Goal: Find specific page/section: Find specific page/section

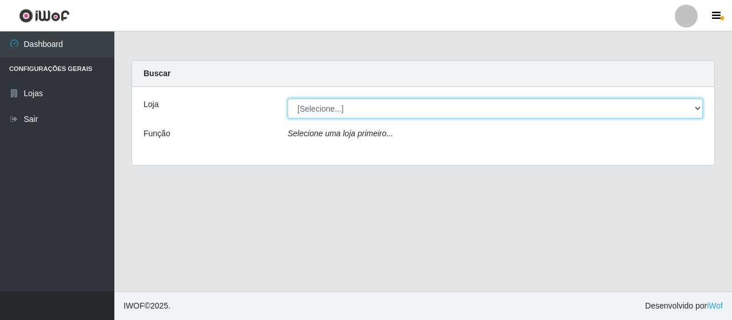
drag, startPoint x: 468, startPoint y: 109, endPoint x: 463, endPoint y: 117, distance: 9.5
click at [468, 109] on select "[Selecione...] Extrabom - Loja 01 Centro de Distribuição" at bounding box center [495, 108] width 415 height 20
select select "435"
click at [288, 98] on select "[Selecione...] Extrabom - Loja 01 Centro de Distribuição" at bounding box center [495, 108] width 415 height 20
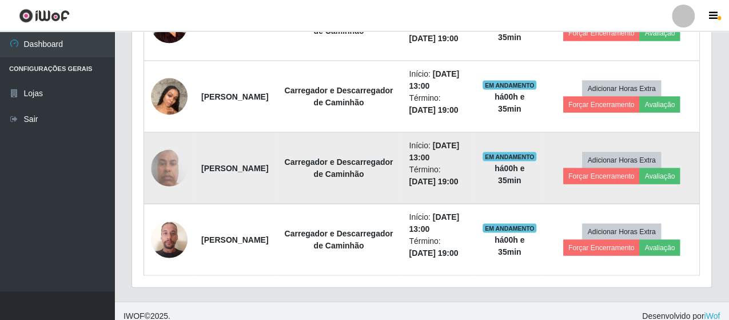
scroll to position [1087, 0]
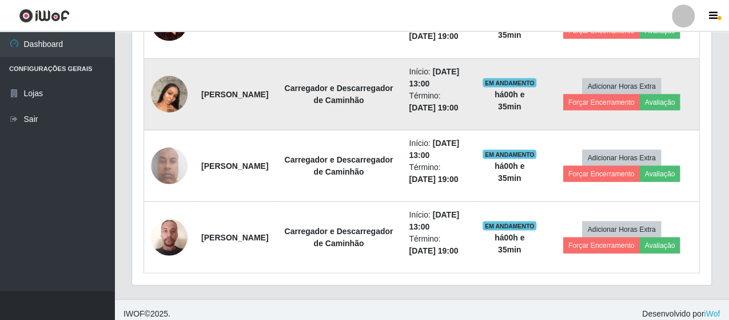
drag, startPoint x: 229, startPoint y: 98, endPoint x: 196, endPoint y: 80, distance: 38.4
click at [196, 80] on td "[PERSON_NAME]" at bounding box center [235, 94] width 81 height 72
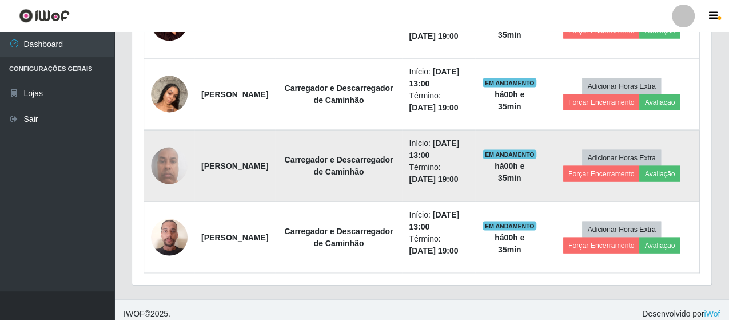
drag, startPoint x: 287, startPoint y: 162, endPoint x: 204, endPoint y: 166, distance: 83.6
click at [204, 166] on td "[PERSON_NAME]" at bounding box center [235, 166] width 81 height 72
click at [215, 164] on strong "[PERSON_NAME]" at bounding box center [234, 165] width 67 height 9
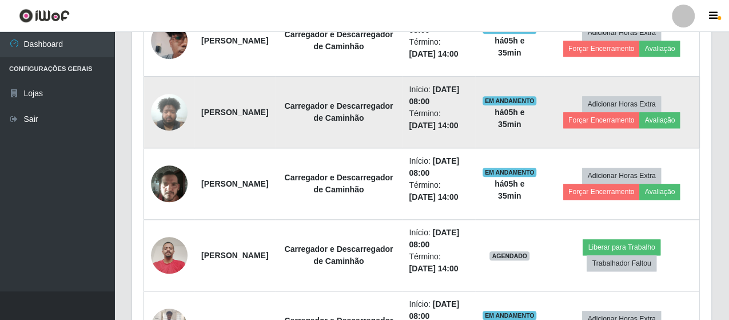
scroll to position [515, 0]
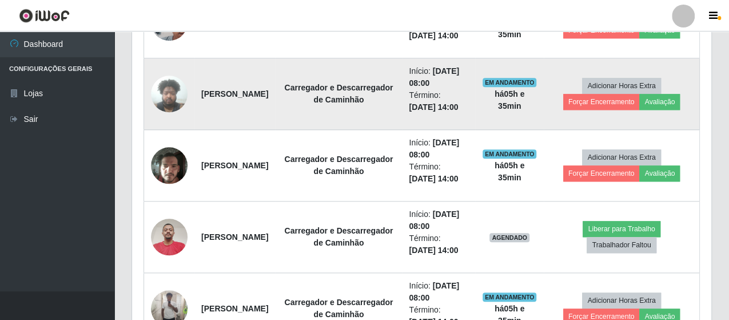
drag, startPoint x: 230, startPoint y: 101, endPoint x: 204, endPoint y: 84, distance: 31.1
click at [192, 81] on tr "[PERSON_NAME] e Descarregador de Caminhão Início: [DATE] 08:00 Término: [DATE] …" at bounding box center [422, 94] width 556 height 72
click at [227, 96] on td "[PERSON_NAME]" at bounding box center [235, 94] width 81 height 72
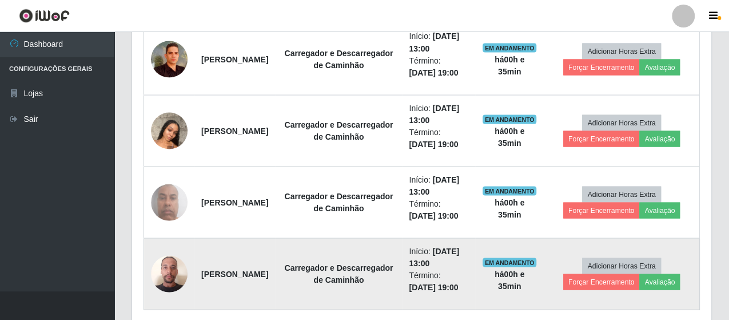
scroll to position [1032, 0]
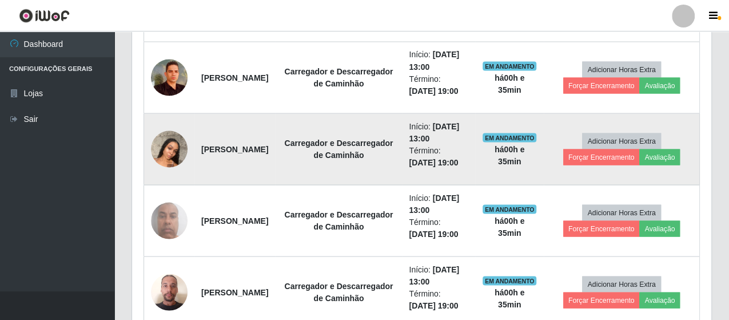
drag, startPoint x: 229, startPoint y: 157, endPoint x: 201, endPoint y: 134, distance: 35.7
click at [201, 134] on td "[PERSON_NAME]" at bounding box center [235, 149] width 81 height 72
click at [213, 145] on strong "[PERSON_NAME]" at bounding box center [234, 148] width 67 height 9
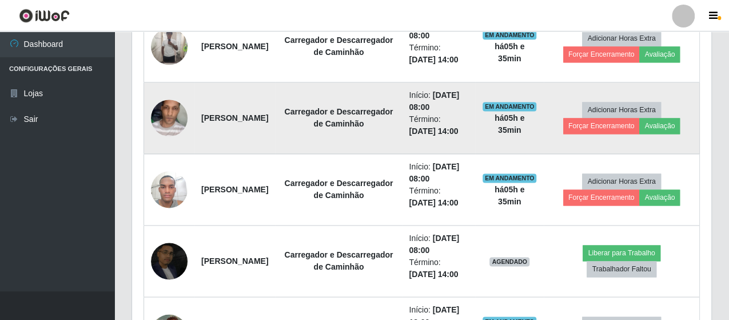
scroll to position [746, 0]
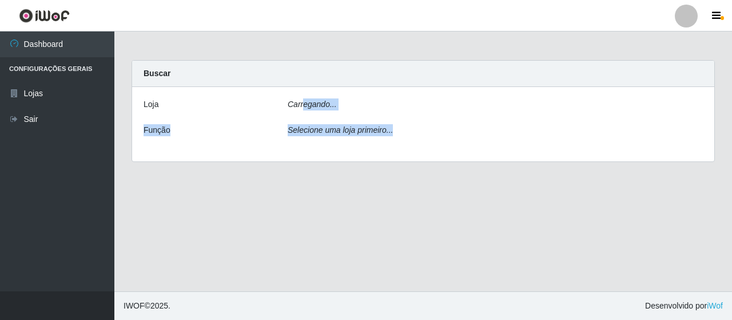
drag, startPoint x: 388, startPoint y: 130, endPoint x: 302, endPoint y: 108, distance: 89.4
click at [302, 109] on div "[PERSON_NAME]... Função Selecione uma loja primeiro..." at bounding box center [423, 124] width 582 height 74
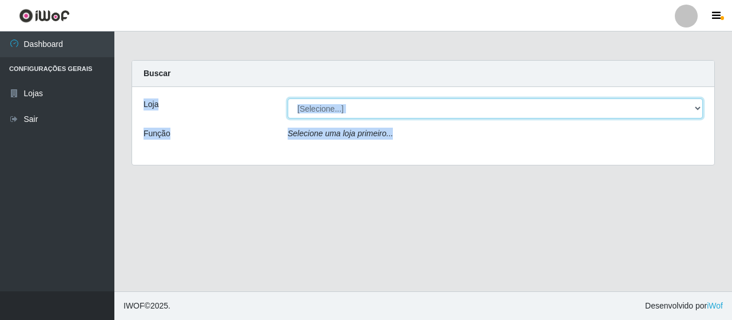
click at [304, 107] on select "[Selecione...] Extrabom - Loja 01 Centro de Distribuição" at bounding box center [495, 108] width 415 height 20
select select "435"
click at [288, 98] on select "[Selecione...] Extrabom - Loja 01 Centro de Distribuição" at bounding box center [495, 108] width 415 height 20
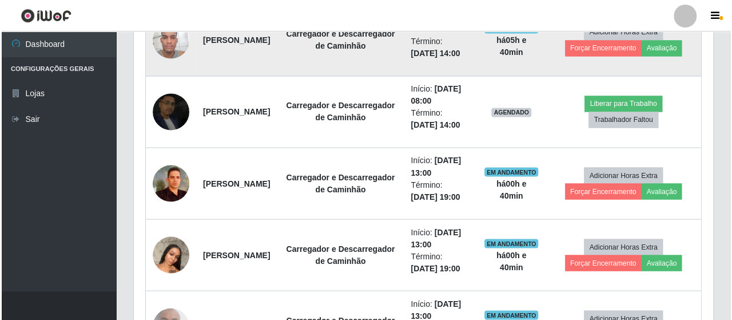
scroll to position [1087, 0]
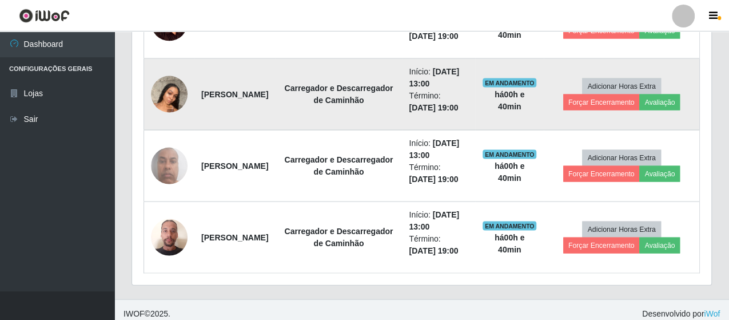
click at [166, 89] on img at bounding box center [169, 93] width 37 height 49
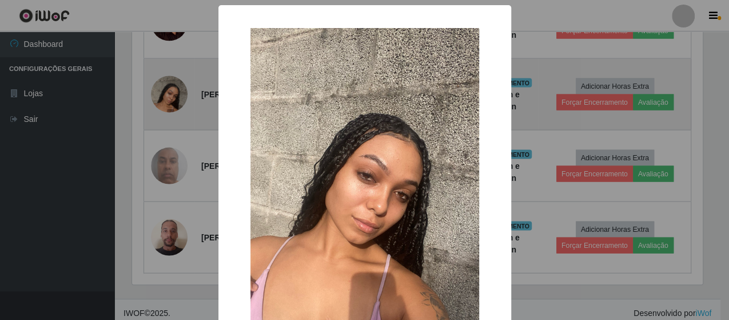
scroll to position [237, 574]
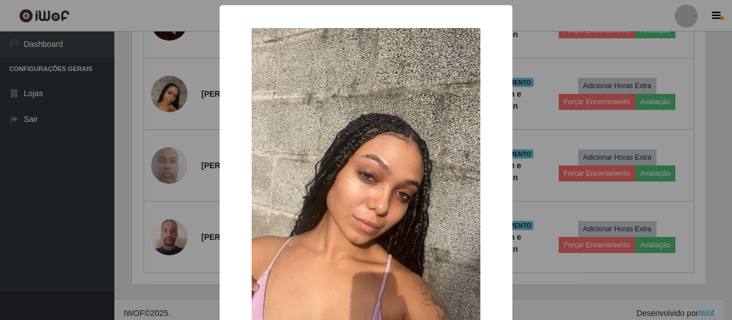
click at [539, 47] on div "× OK Cancel" at bounding box center [366, 160] width 732 height 320
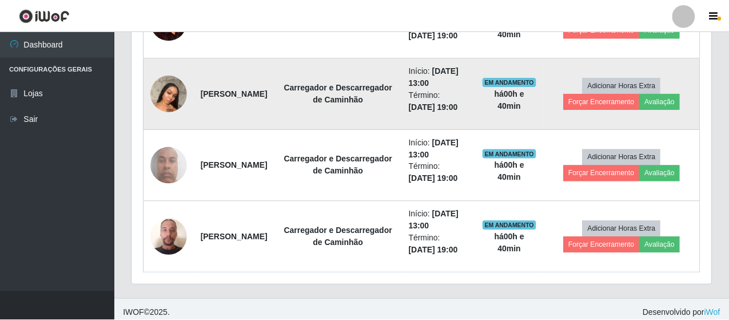
scroll to position [237, 580]
